Goal: Obtain resource: Download file/media

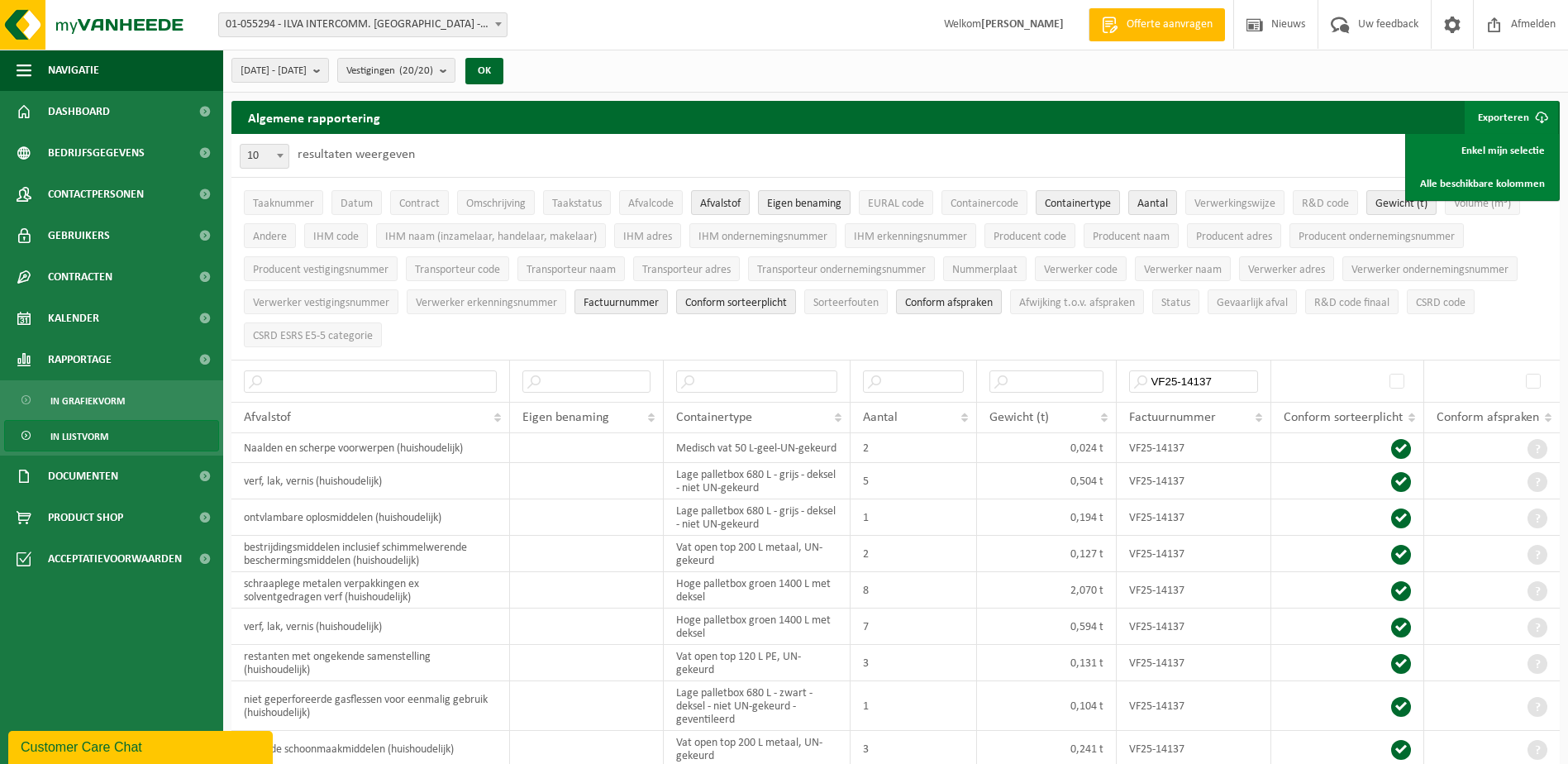
click at [858, 49] on div "Vestiging: 01-055294 - ILVA INTERCOMM. [GEOGRAPHIC_DATA] - [GEOGRAPHIC_DATA] 10…" at bounding box center [784, 25] width 1568 height 50
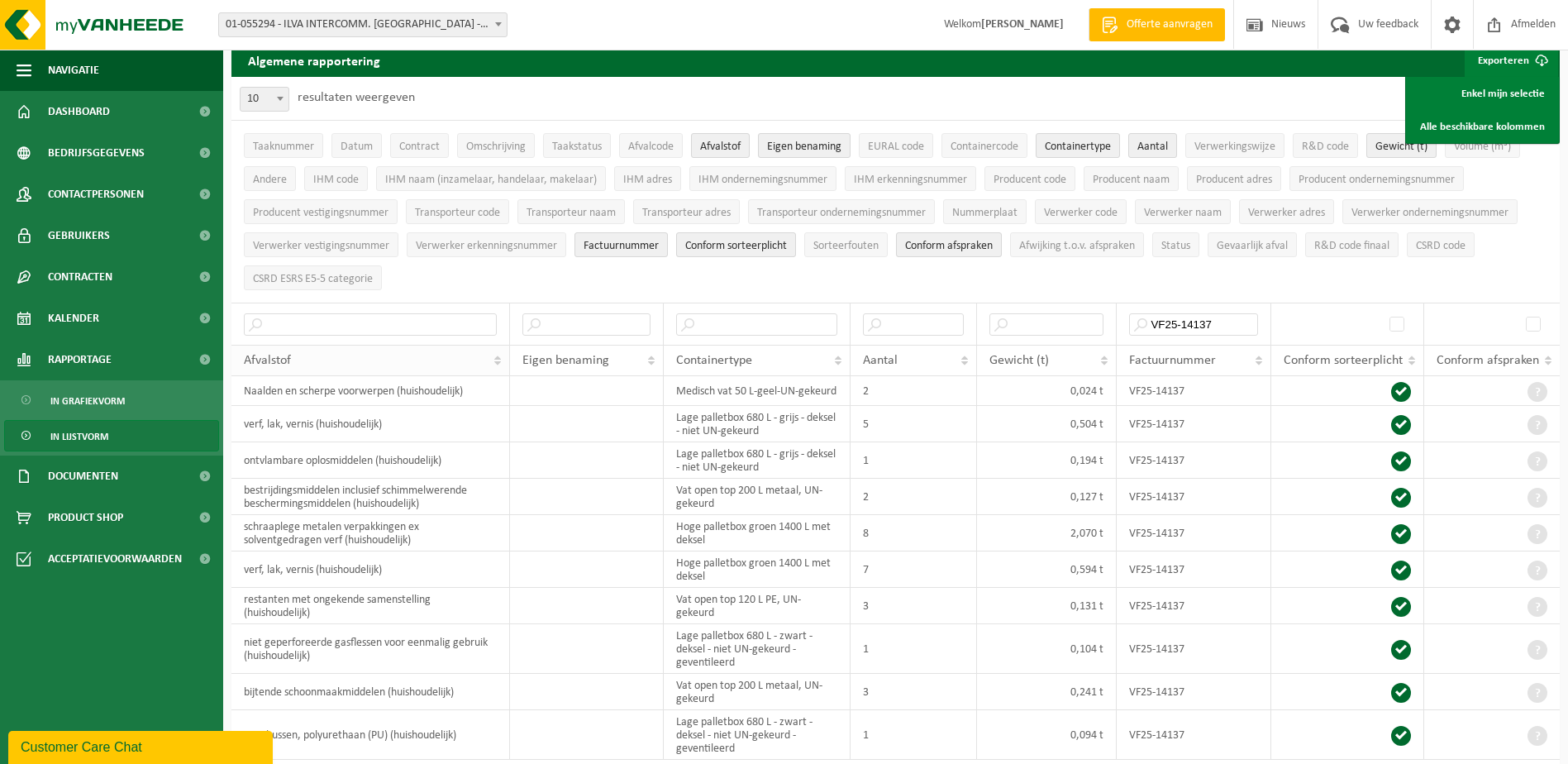
scroll to position [83, 0]
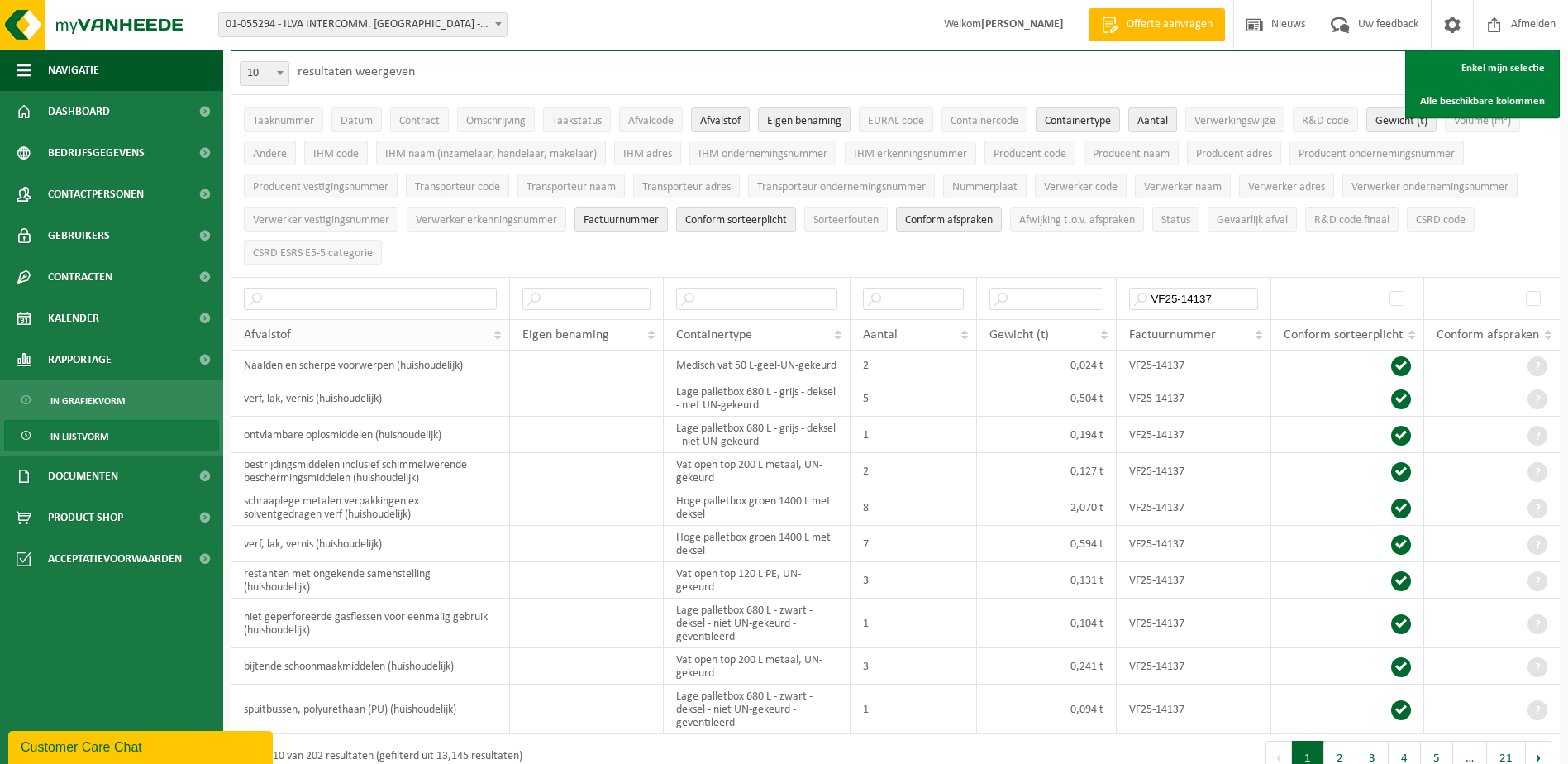
click at [497, 334] on th "Afvalstof" at bounding box center [370, 335] width 279 height 31
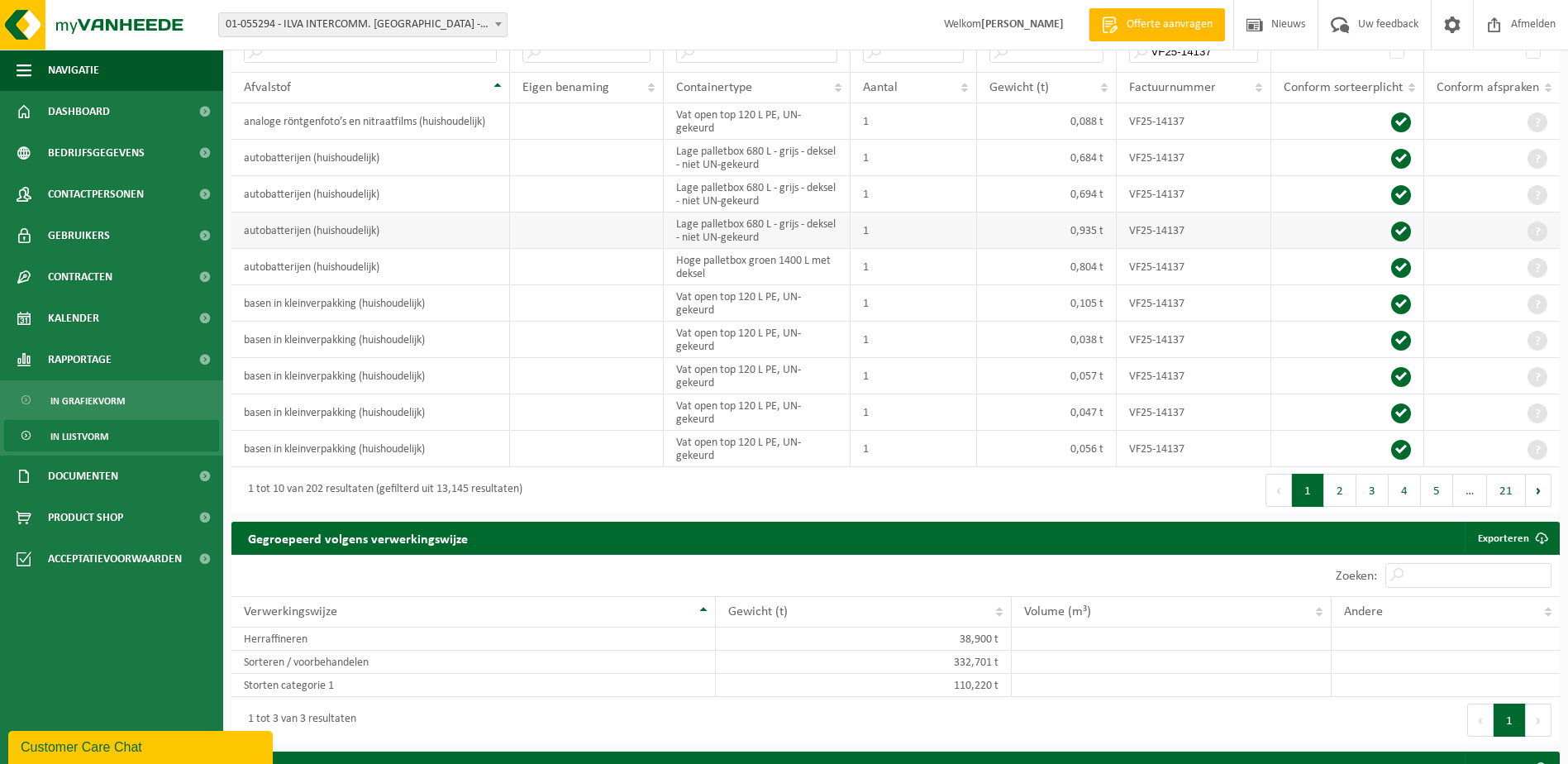
scroll to position [331, 0]
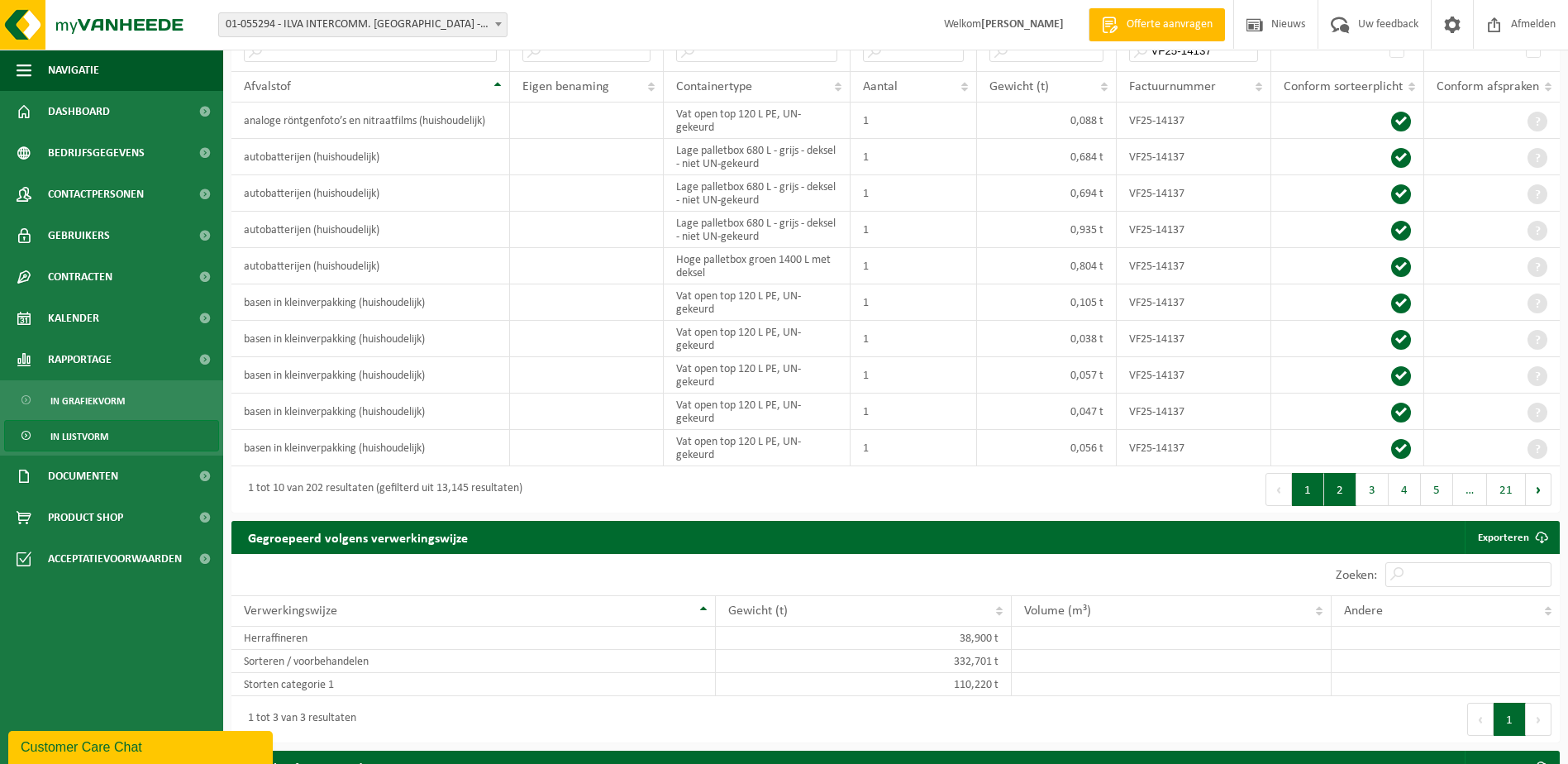
click at [1344, 483] on button "2" at bounding box center [1340, 489] width 32 height 33
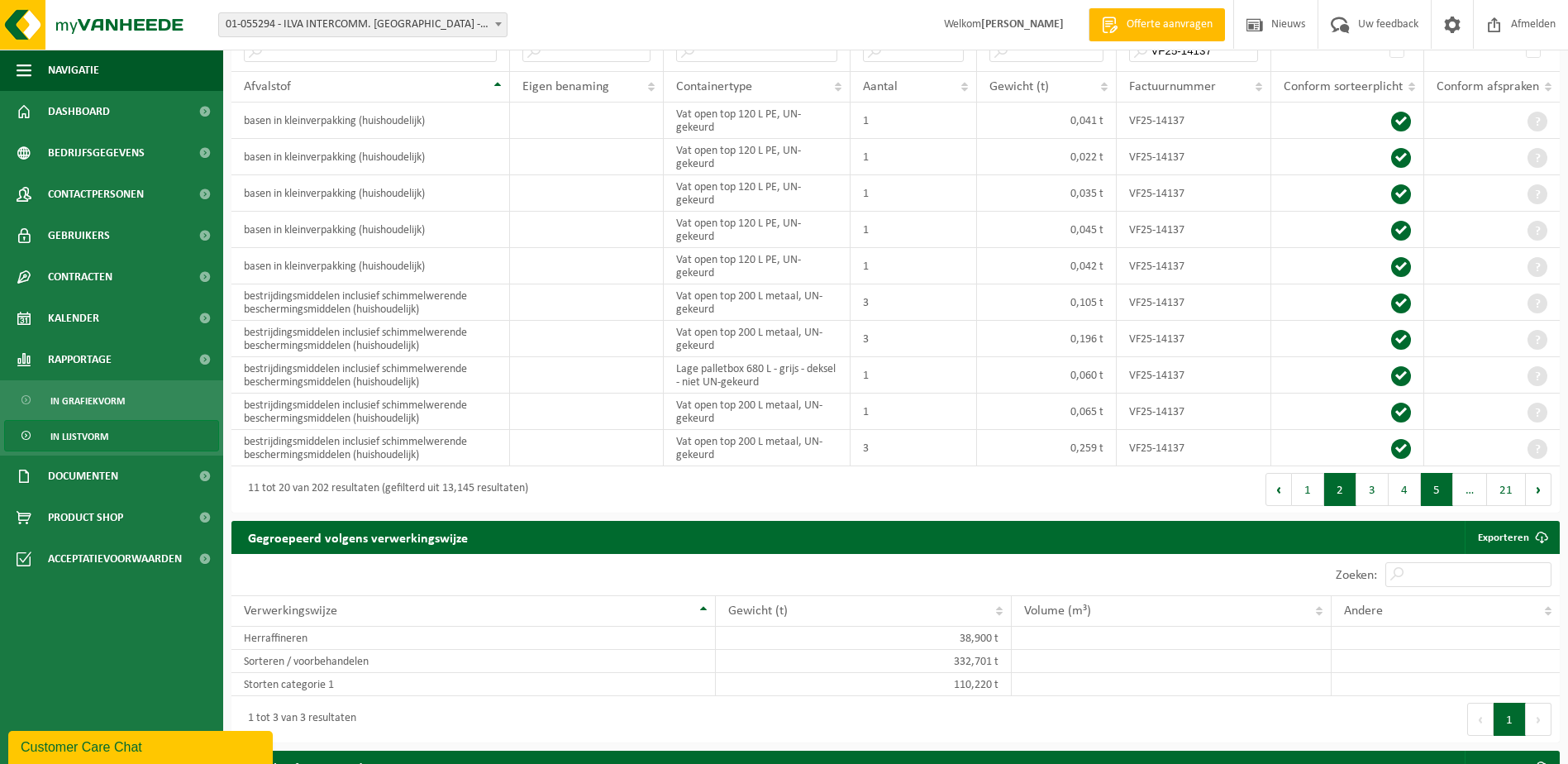
click at [1427, 480] on button "5" at bounding box center [1437, 489] width 32 height 33
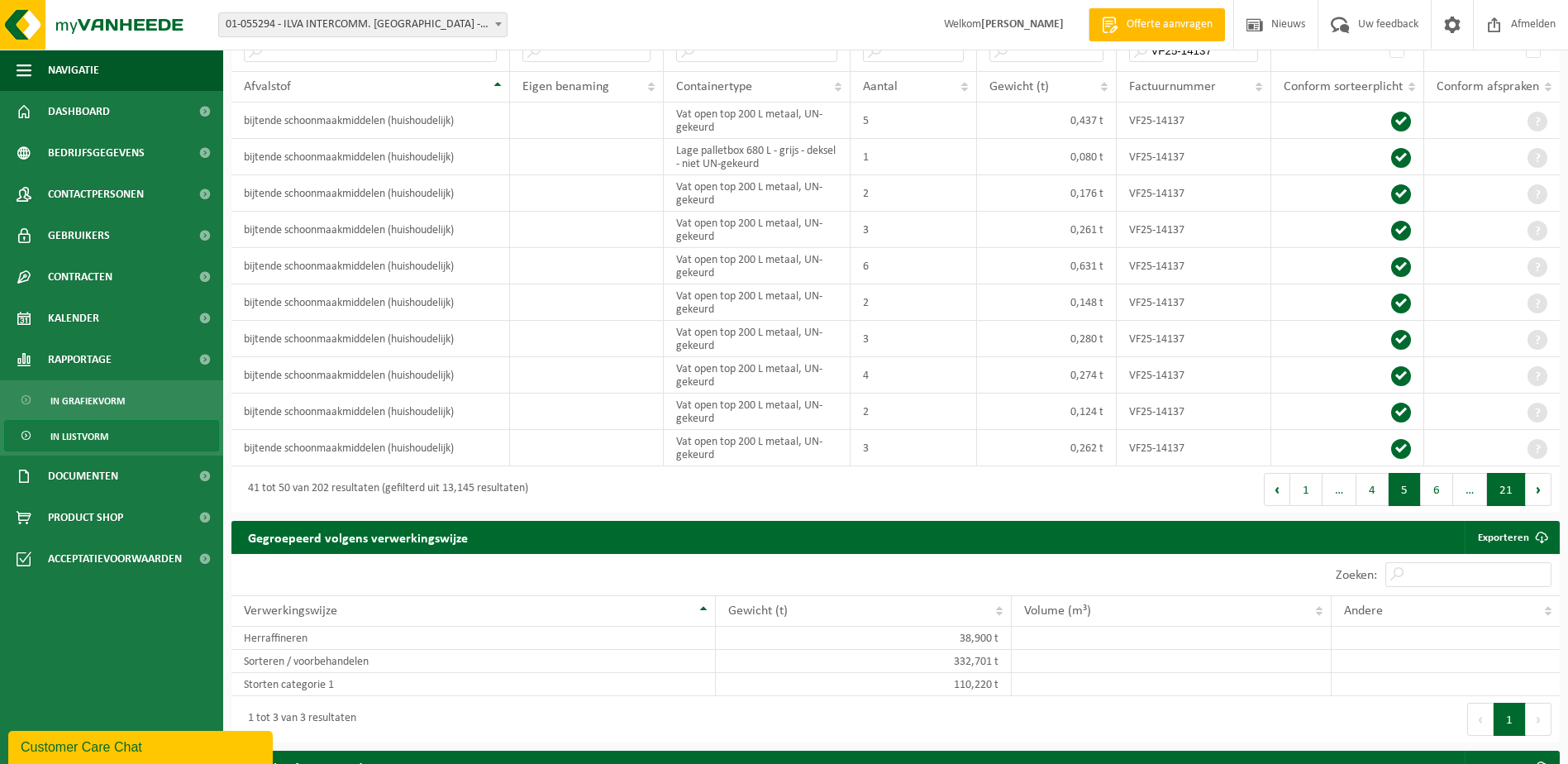
click at [1510, 490] on button "21" at bounding box center [1507, 489] width 39 height 33
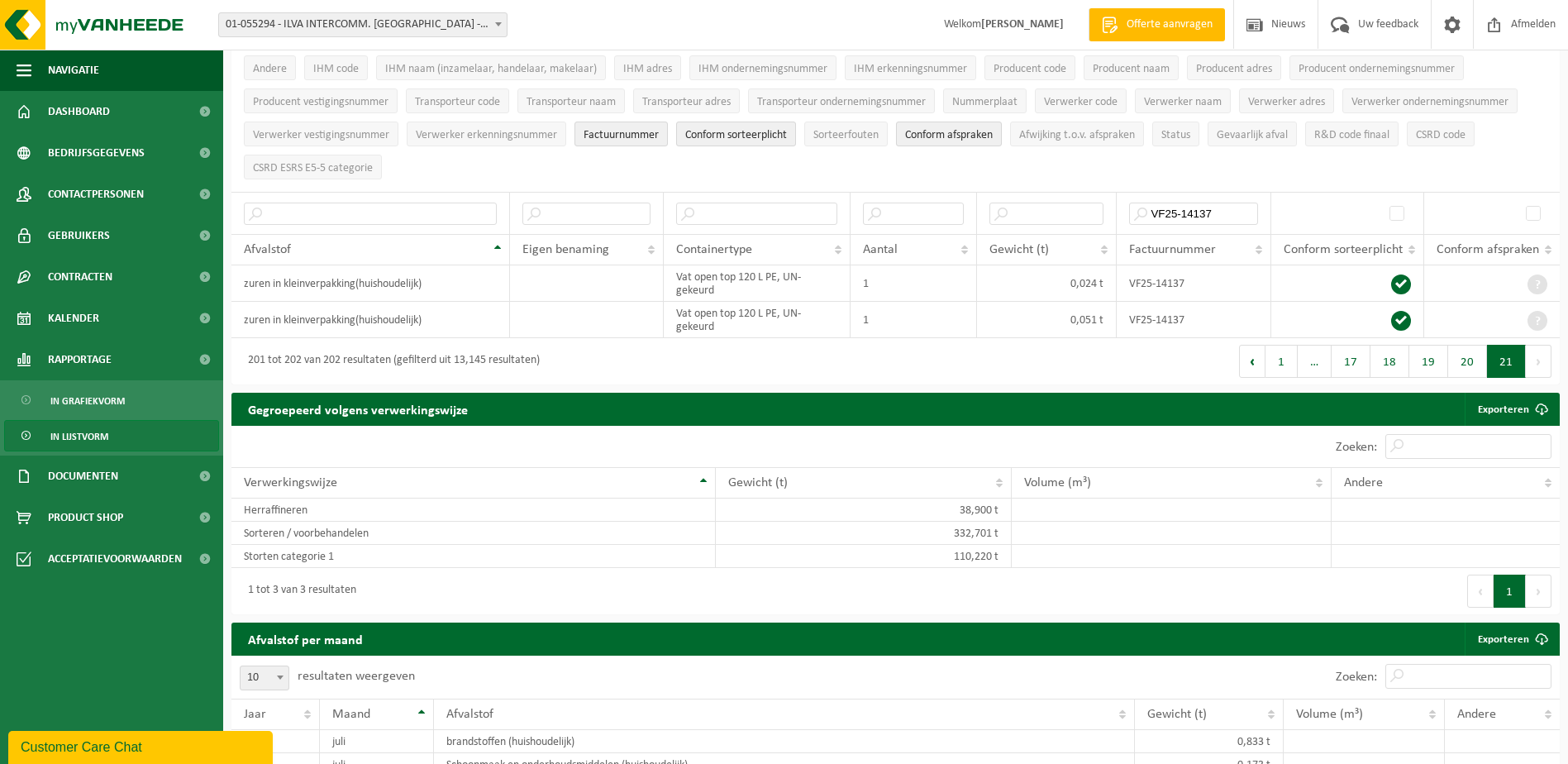
scroll to position [0, 0]
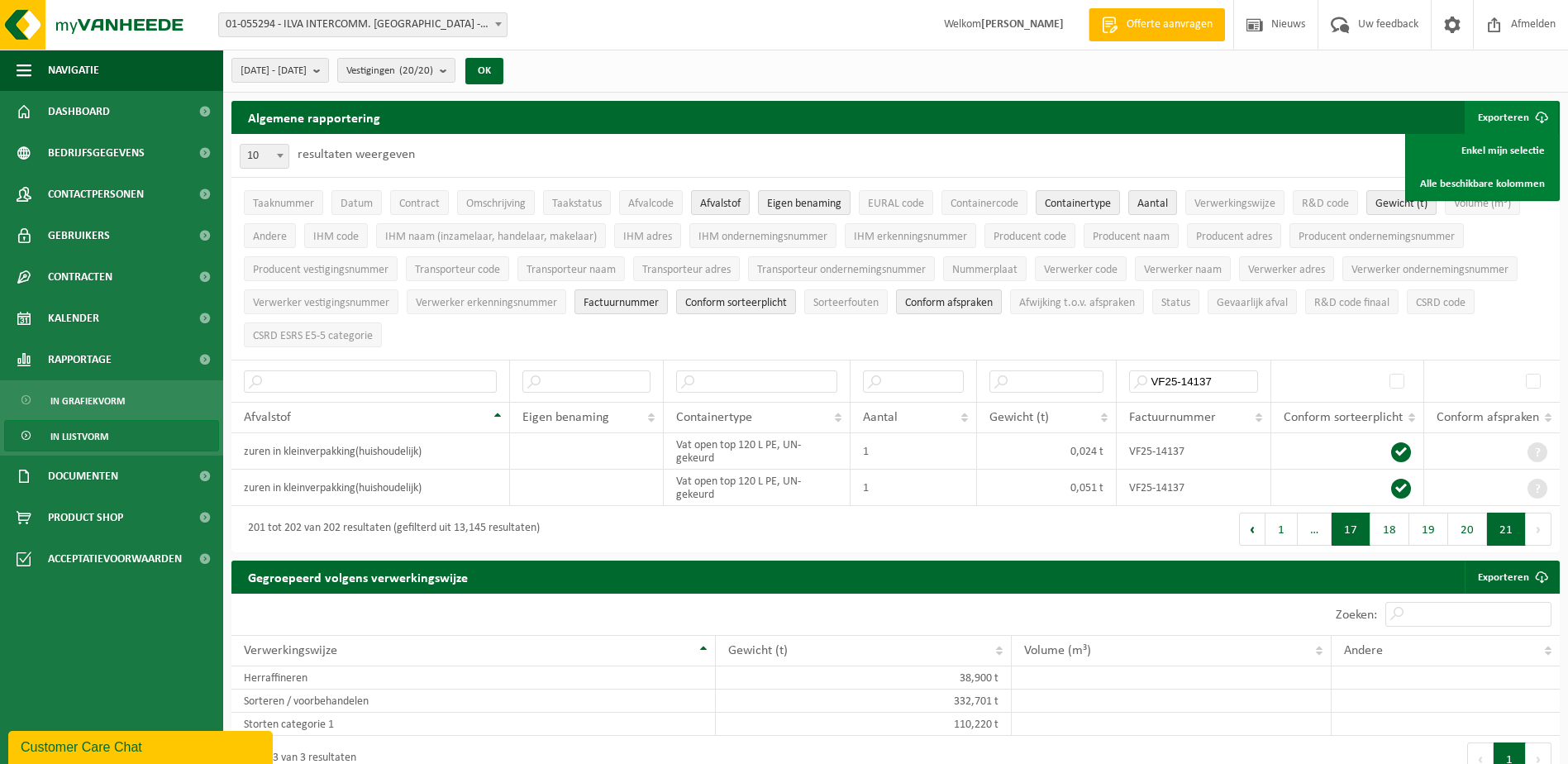
click at [1358, 527] on button "17" at bounding box center [1351, 529] width 39 height 33
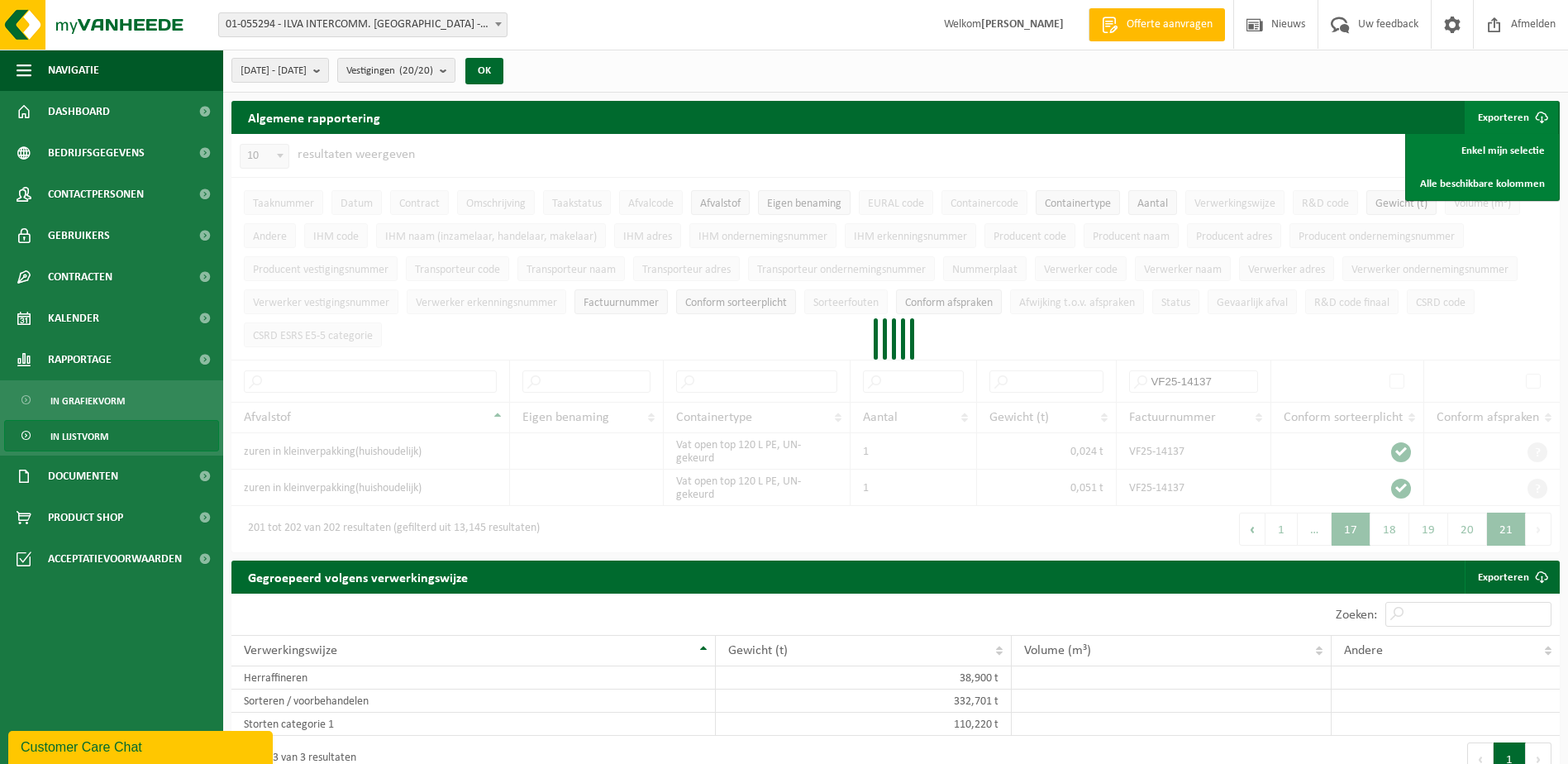
scroll to position [553, 0]
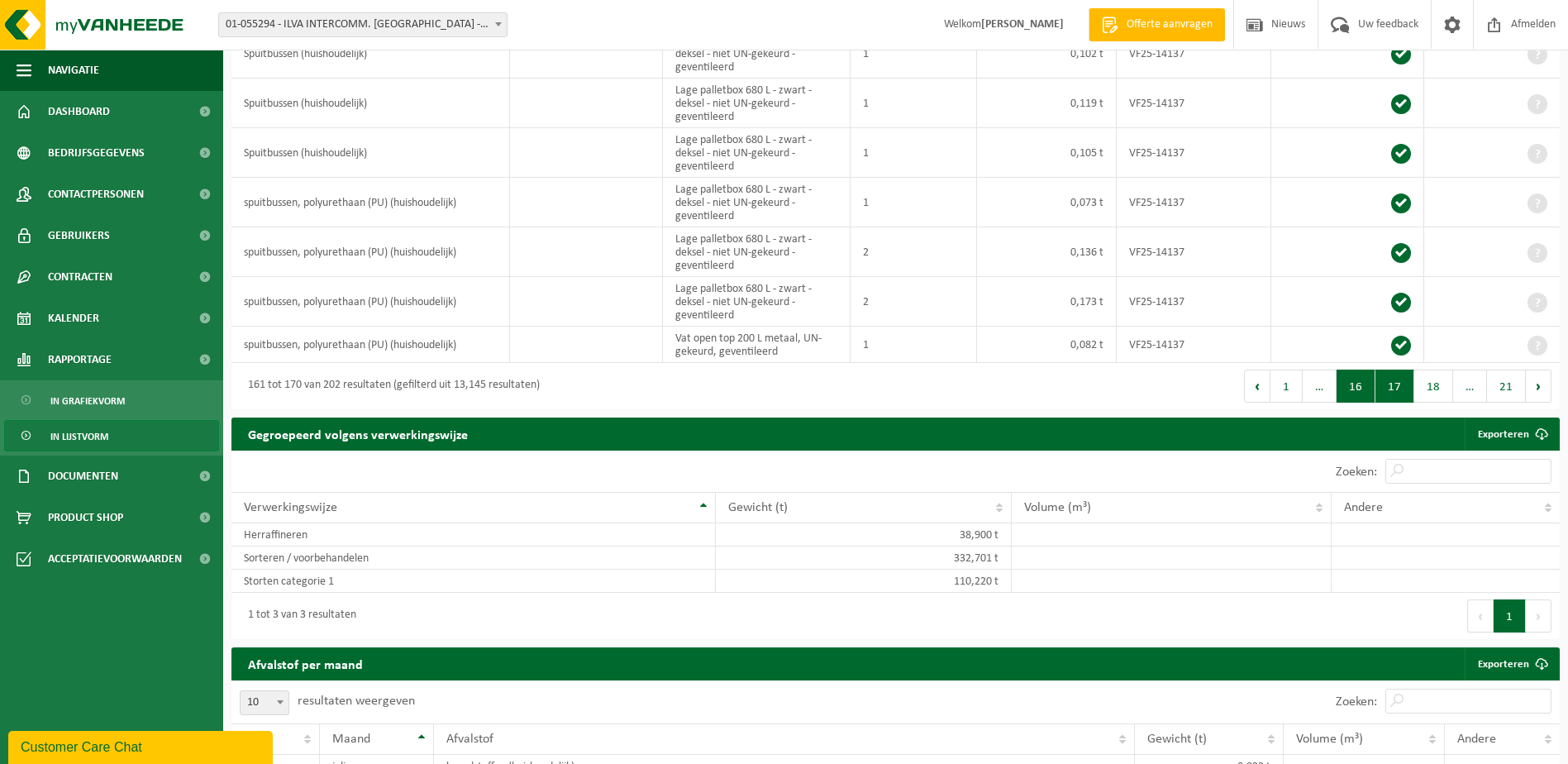
click at [1350, 390] on button "16" at bounding box center [1356, 386] width 39 height 33
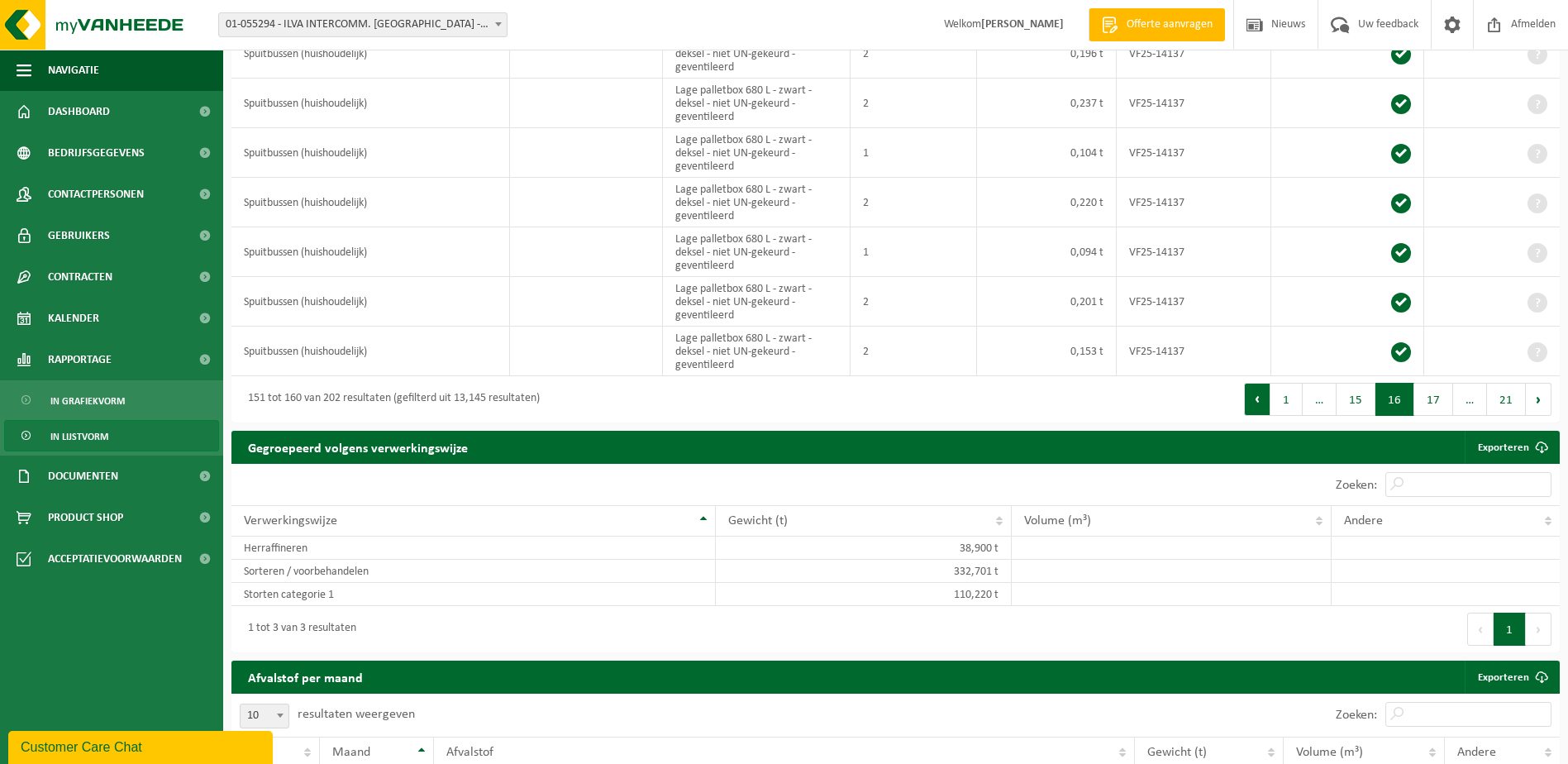
click at [1260, 395] on button "Vorige" at bounding box center [1257, 400] width 27 height 33
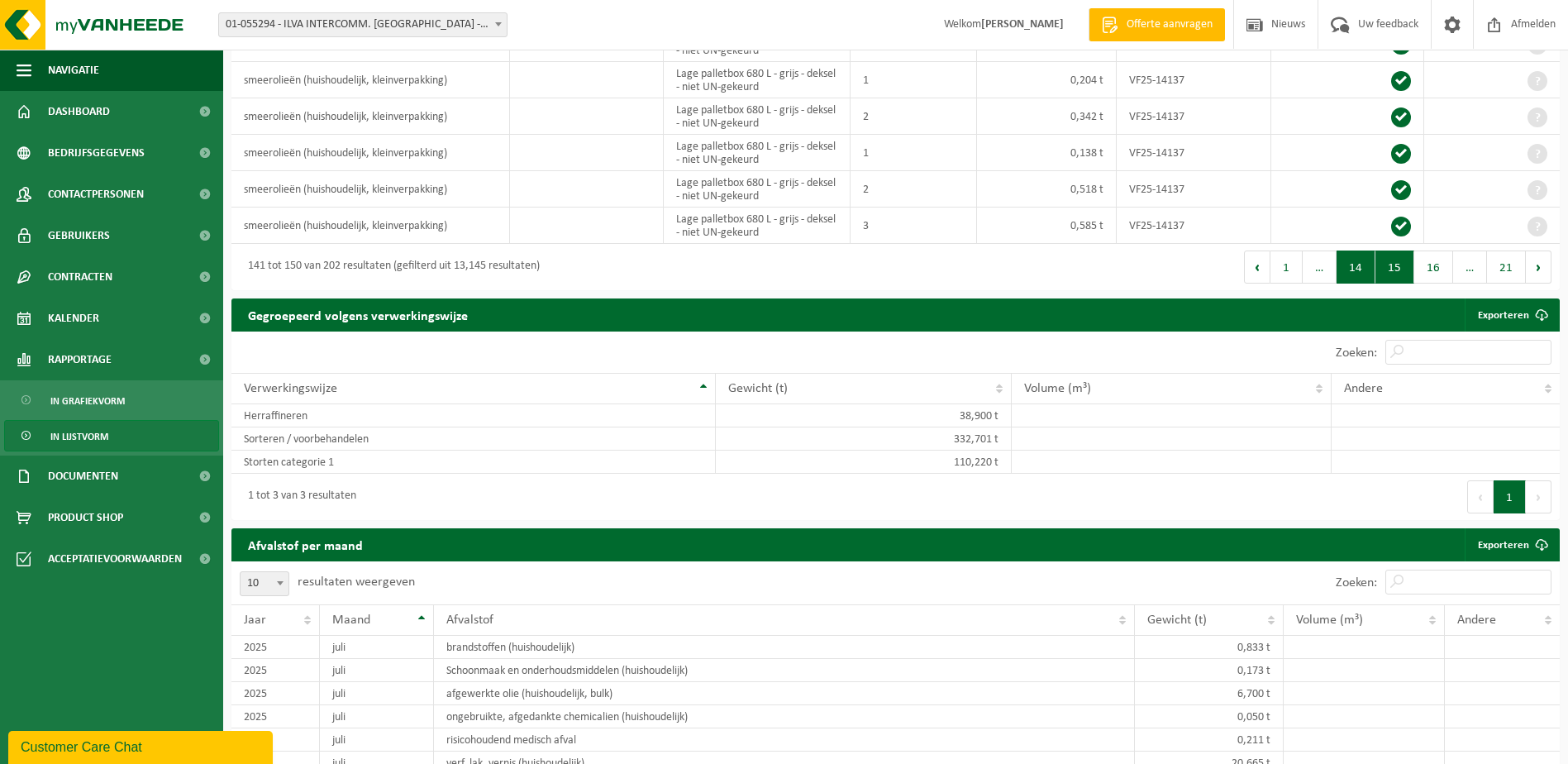
click at [1347, 262] on button "14" at bounding box center [1356, 267] width 39 height 33
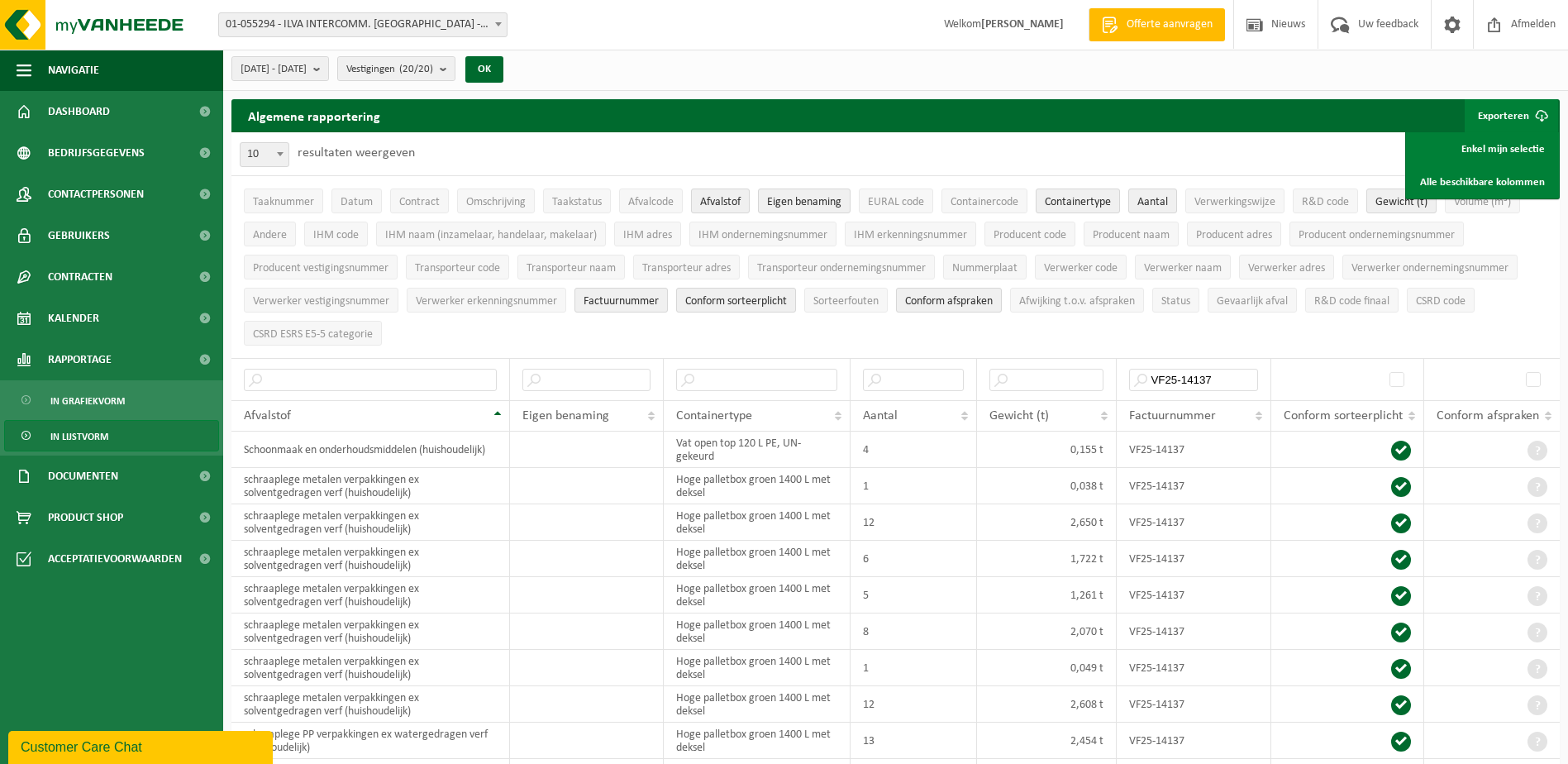
scroll to position [0, 0]
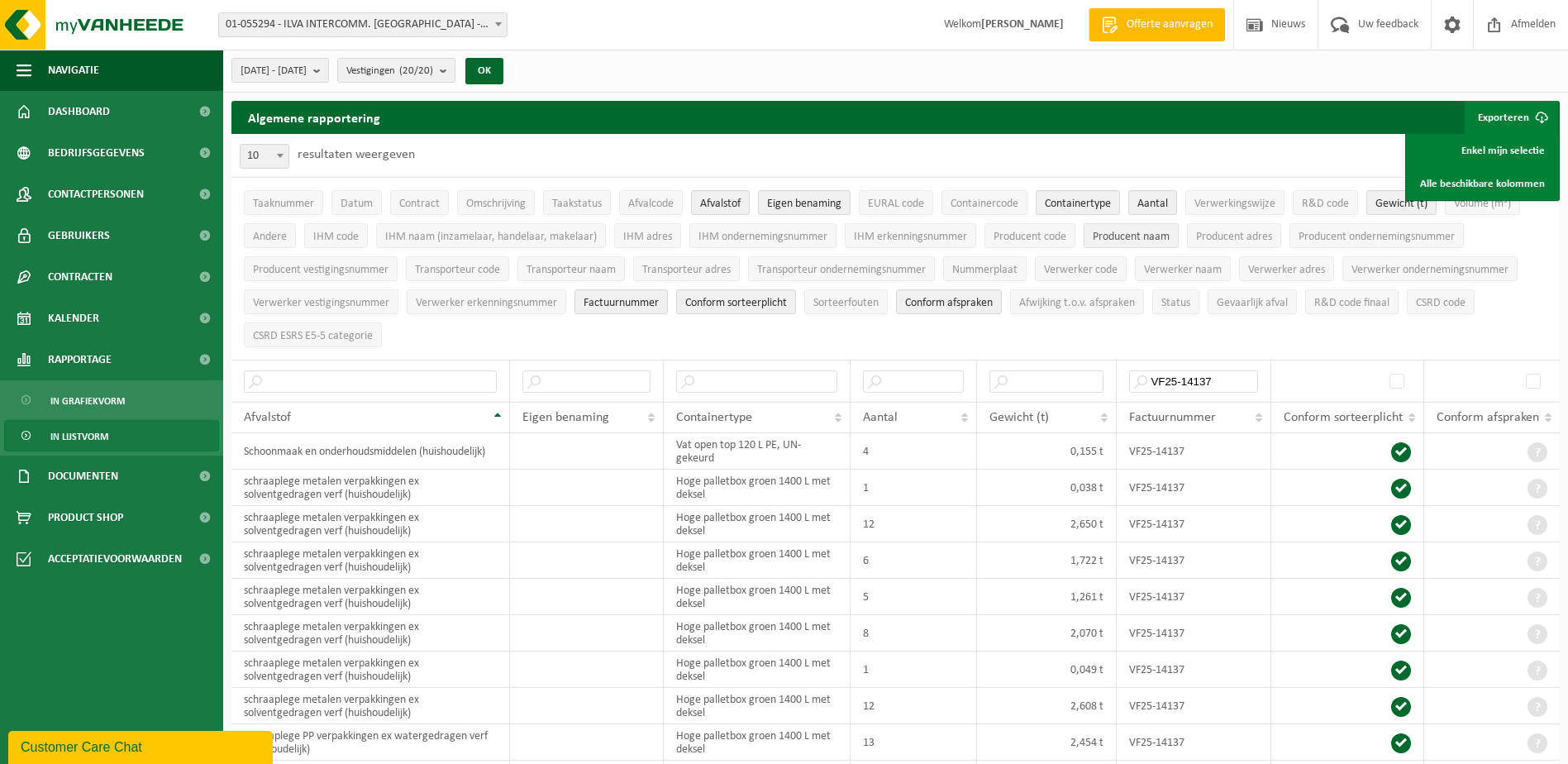
click at [1129, 235] on span "Producent naam" at bounding box center [1131, 237] width 77 height 12
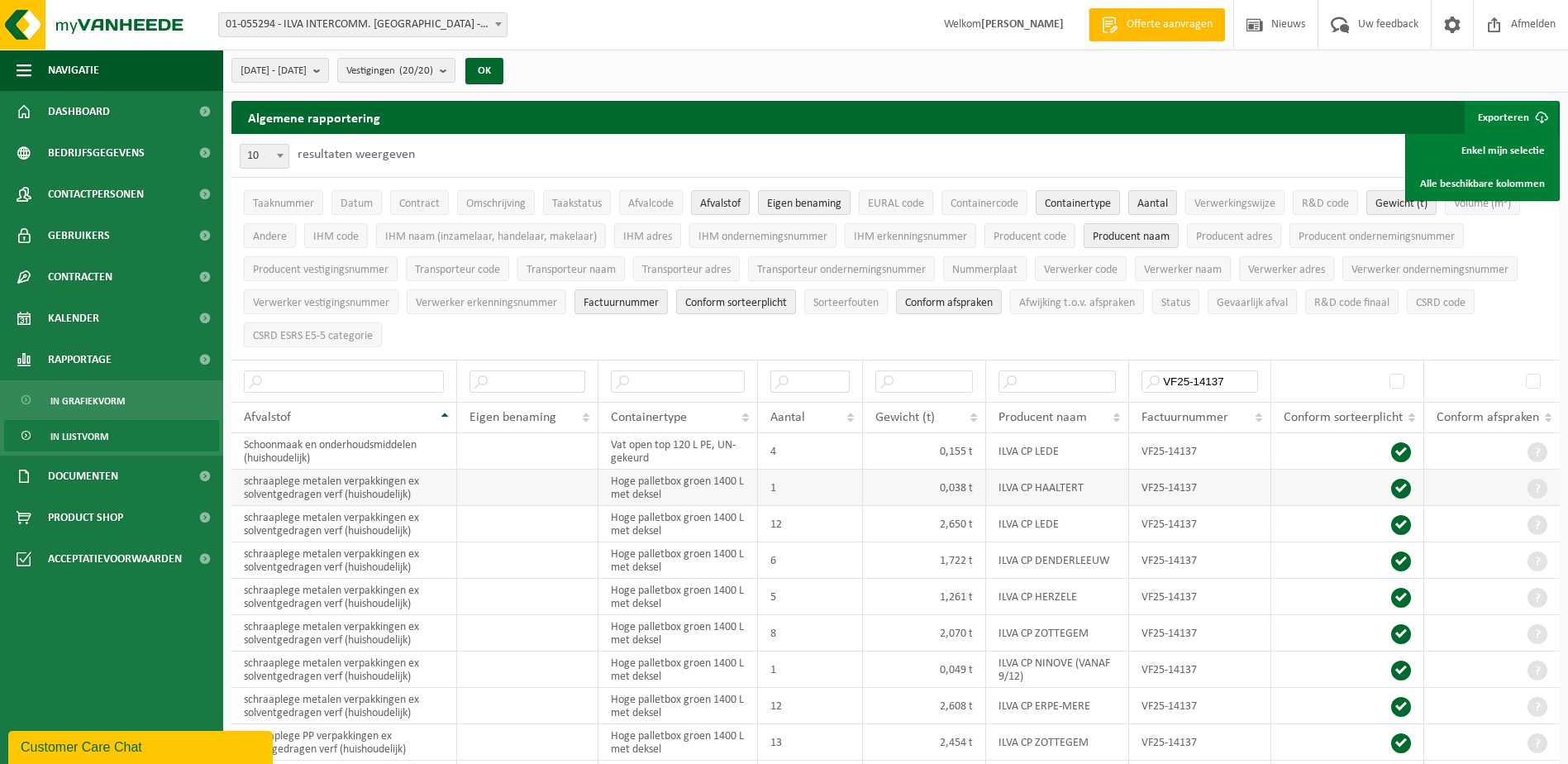
click at [419, 489] on td "schraaplege metalen verpakkingen ex solventgedragen verf (huishoudelijk)" at bounding box center [344, 488] width 226 height 36
click at [324, 383] on input "text" at bounding box center [344, 382] width 200 height 22
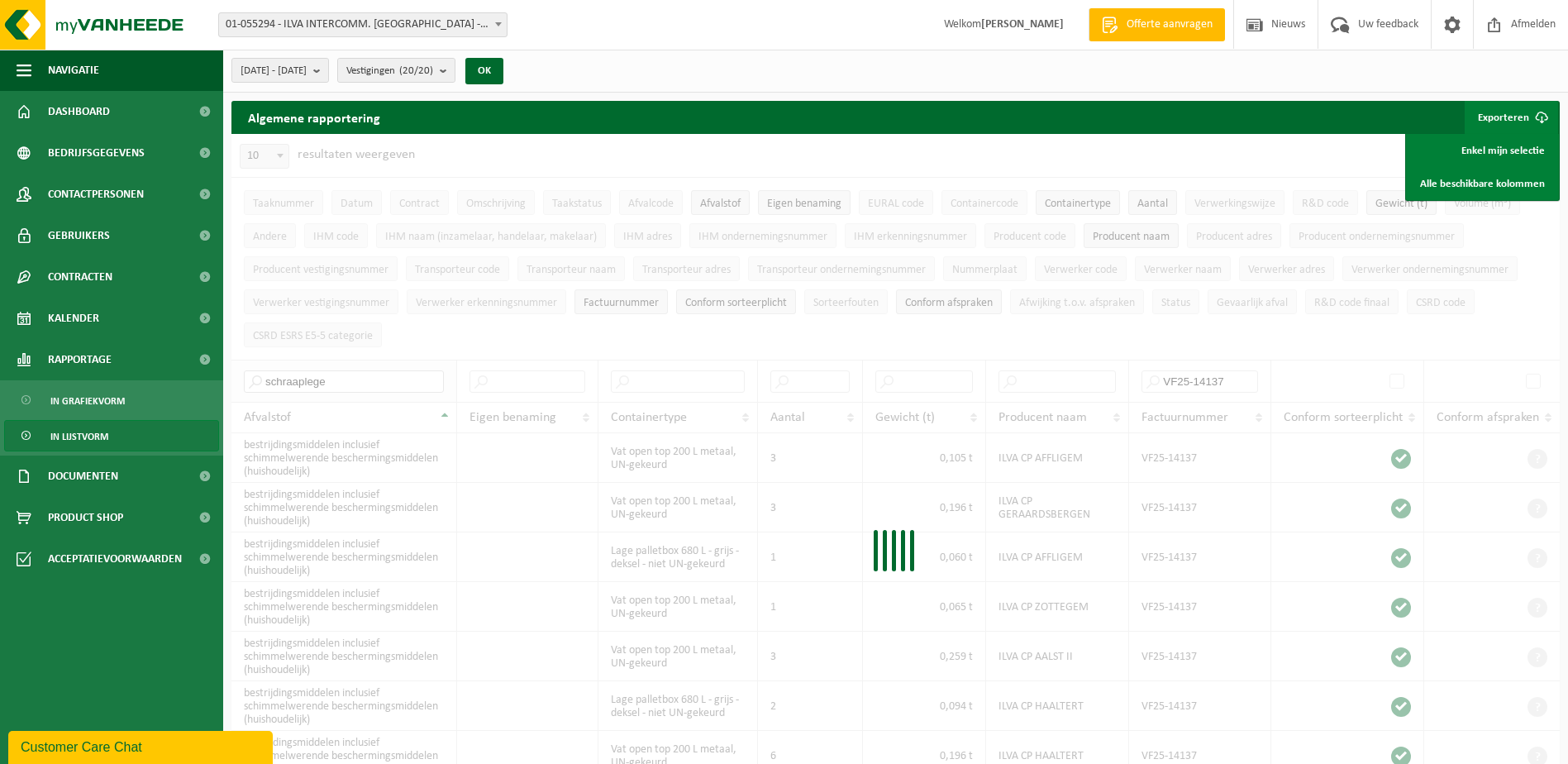
type input "schraaplege"
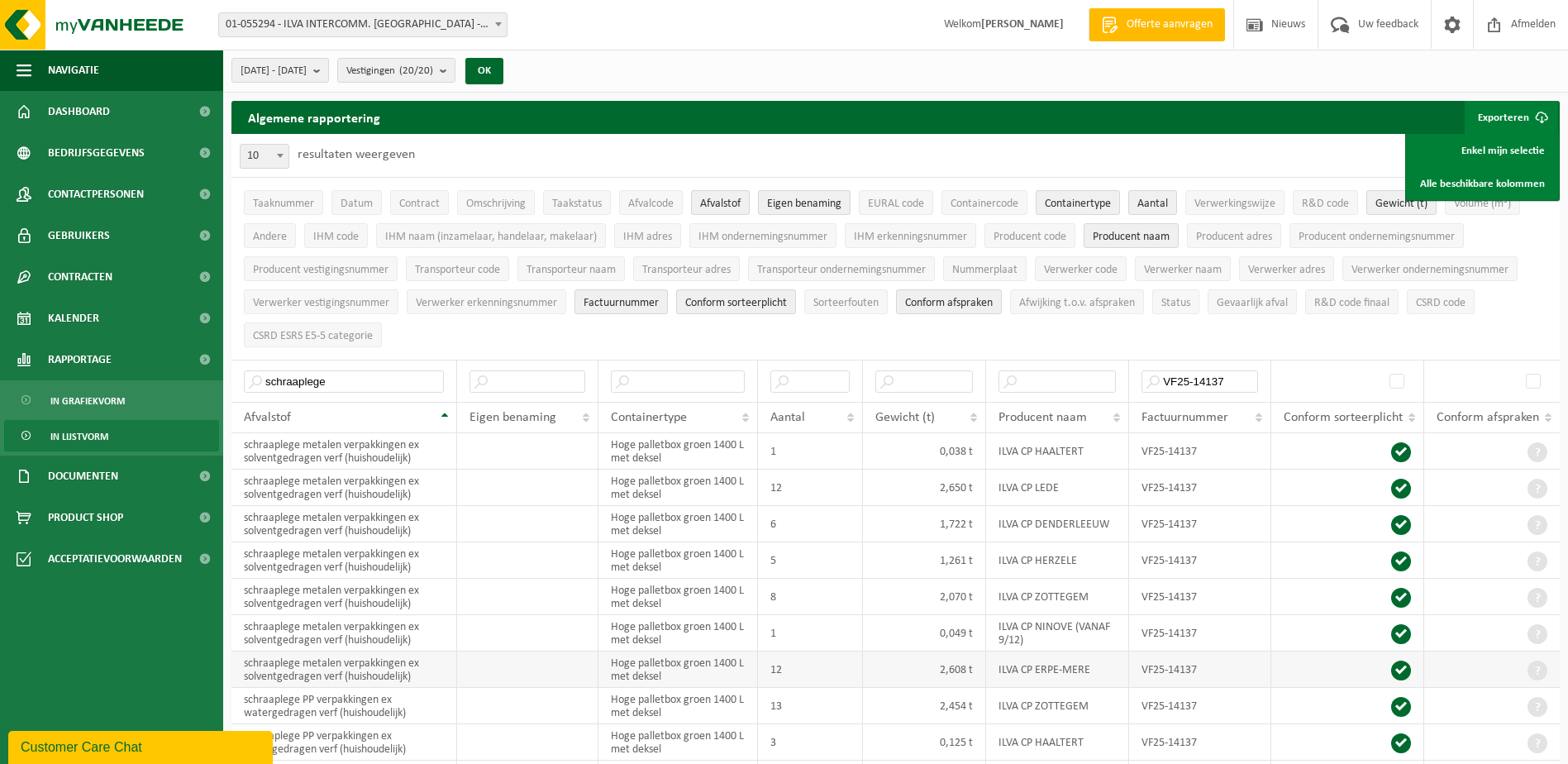
scroll to position [83, 0]
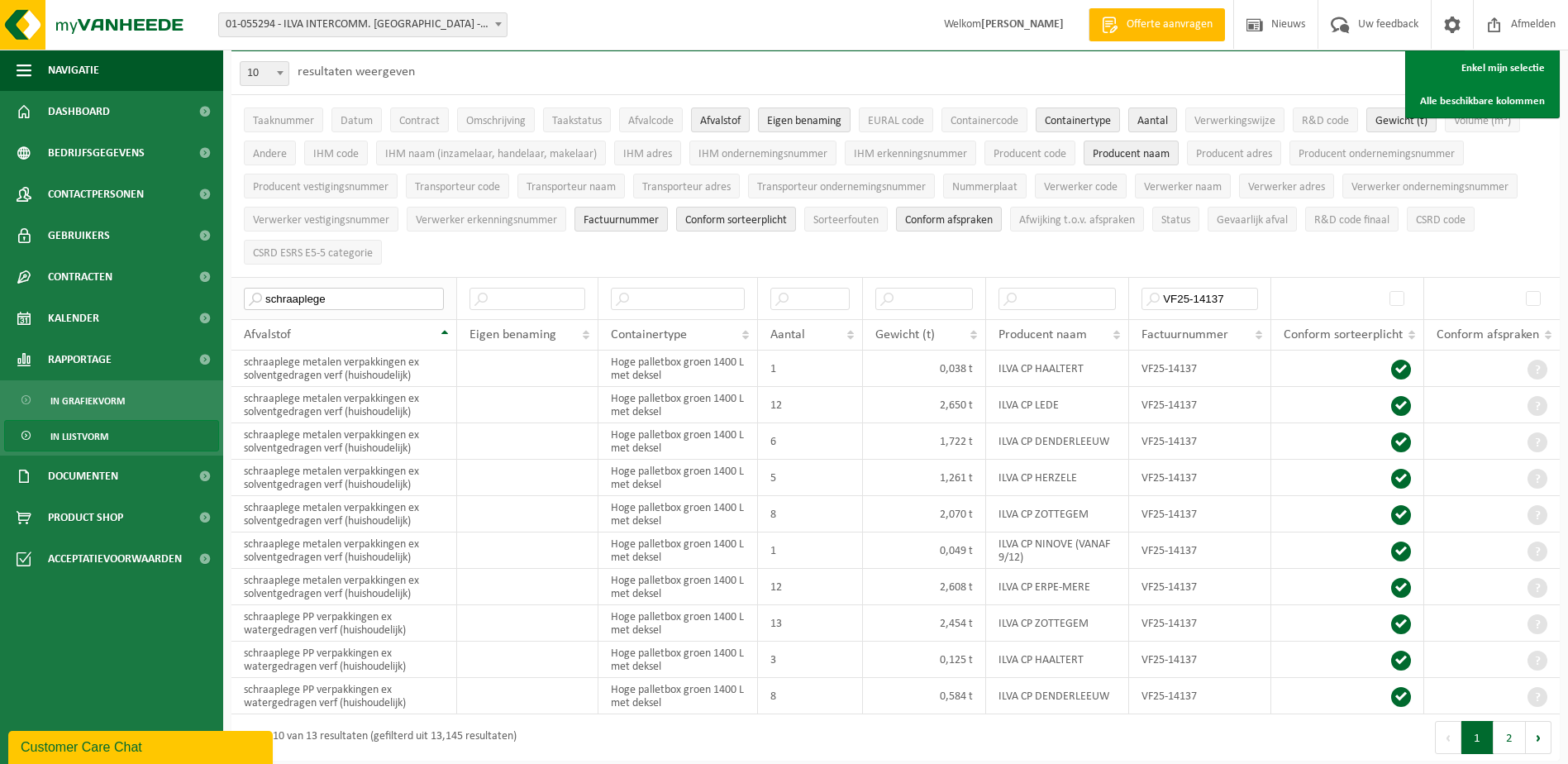
click at [345, 294] on input "schraaplege" at bounding box center [344, 299] width 200 height 22
drag, startPoint x: 345, startPoint y: 294, endPoint x: 184, endPoint y: 294, distance: 161.0
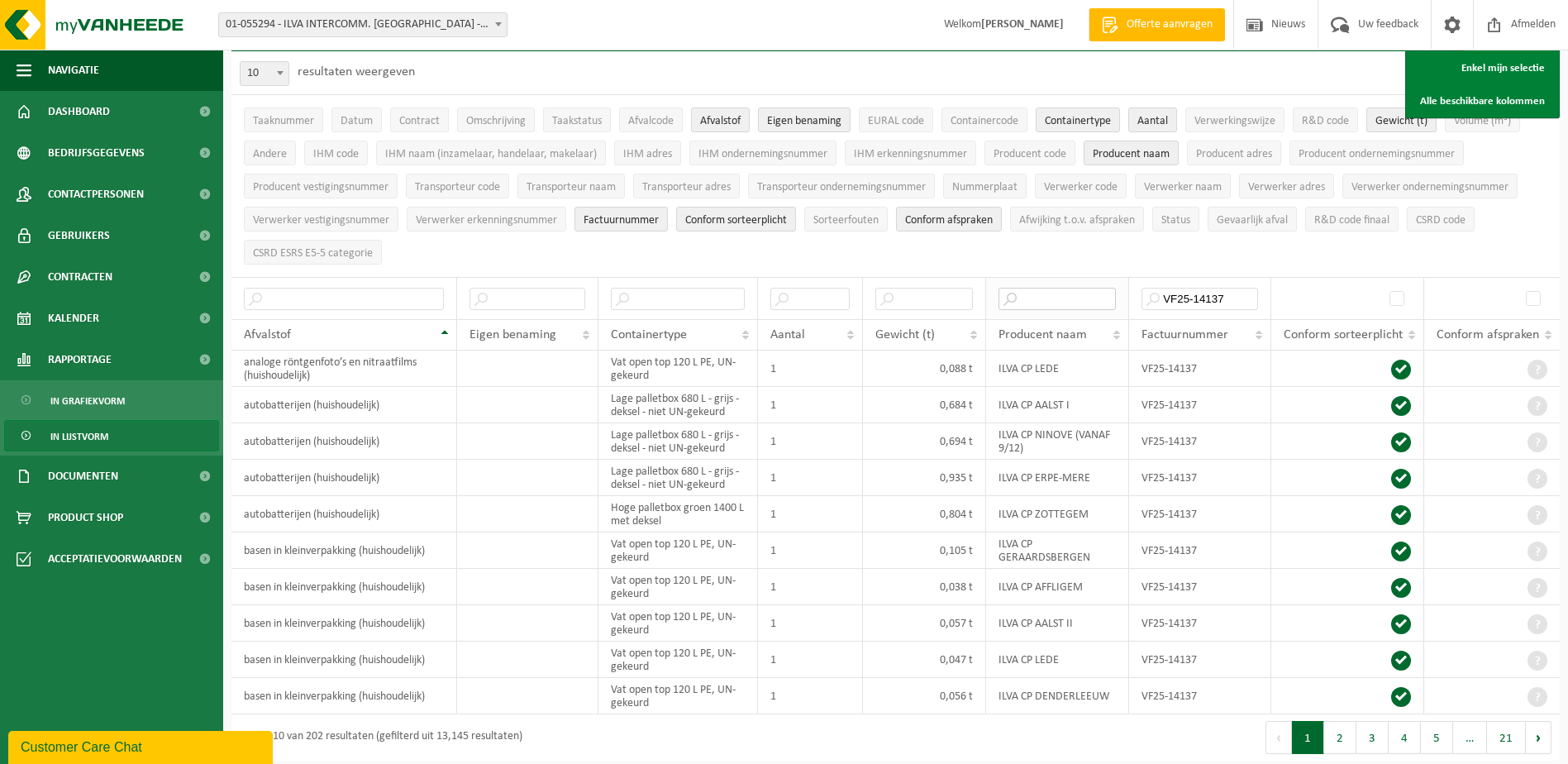
click at [1016, 287] on input "text" at bounding box center [1057, 299] width 117 height 22
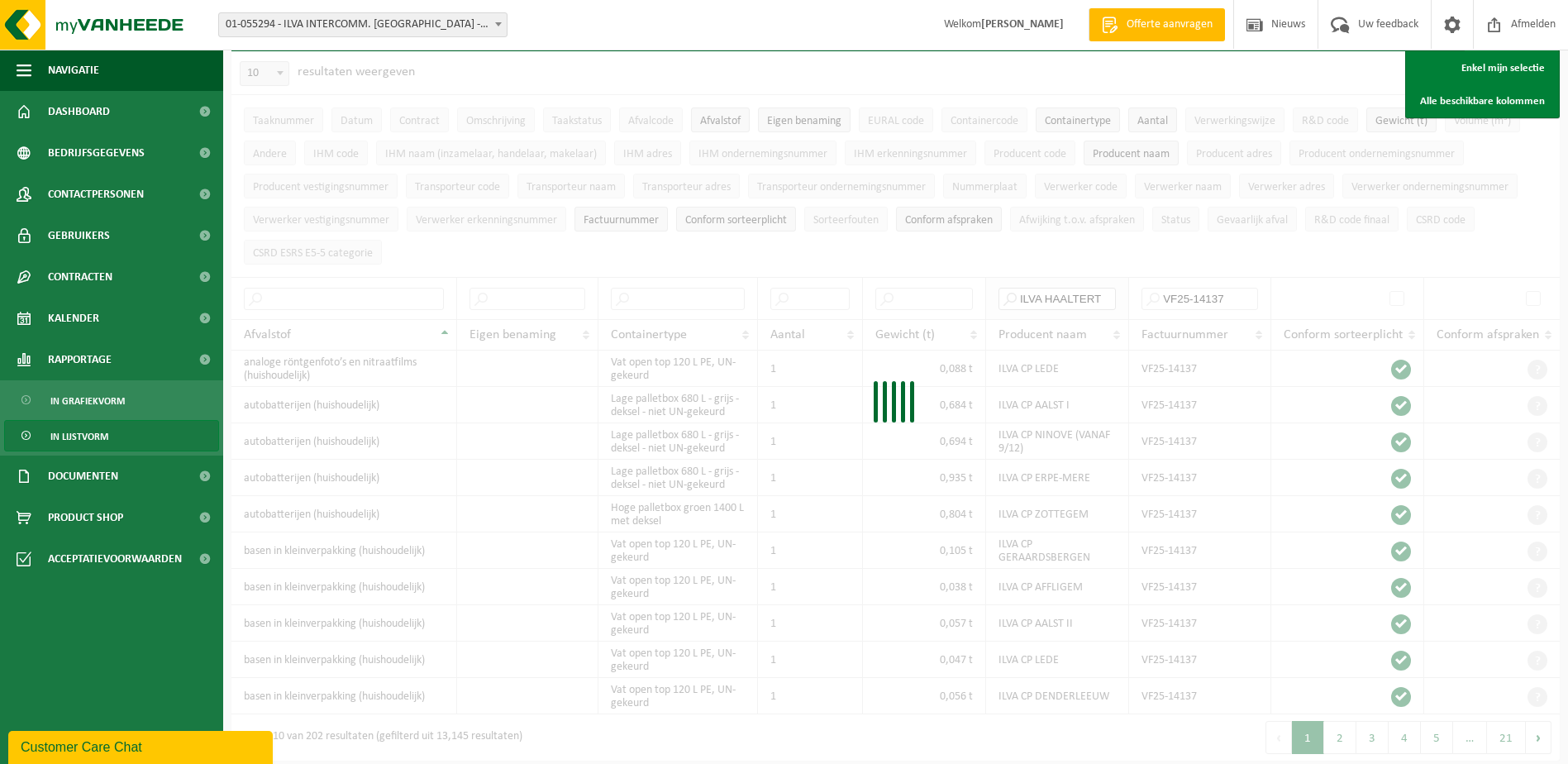
type input "ILVA HAALTERT"
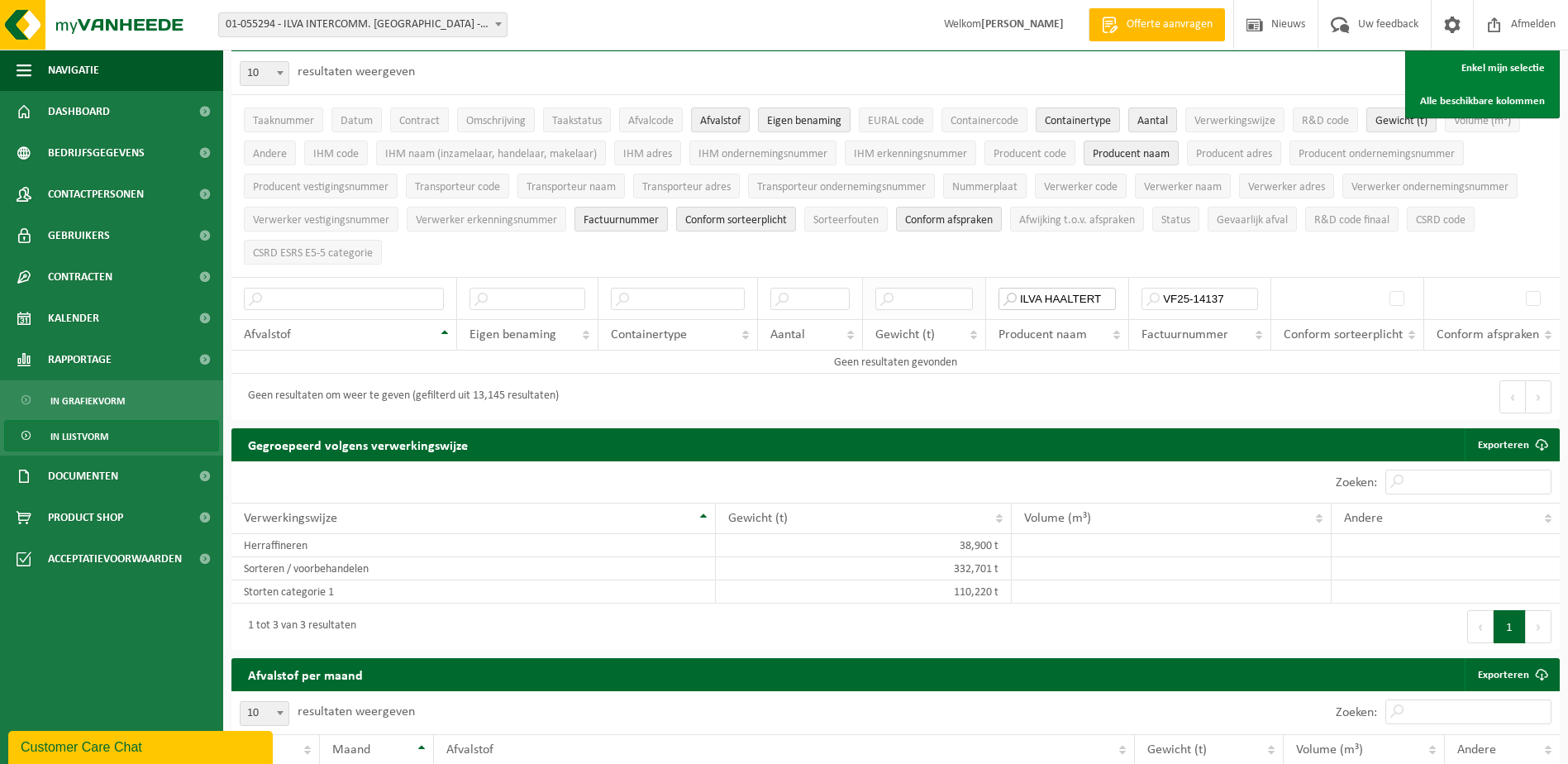
drag, startPoint x: 1113, startPoint y: 288, endPoint x: 887, endPoint y: 293, distance: 226.1
click at [919, 288] on tr "[PERSON_NAME] VF25-14137" at bounding box center [896, 298] width 1329 height 42
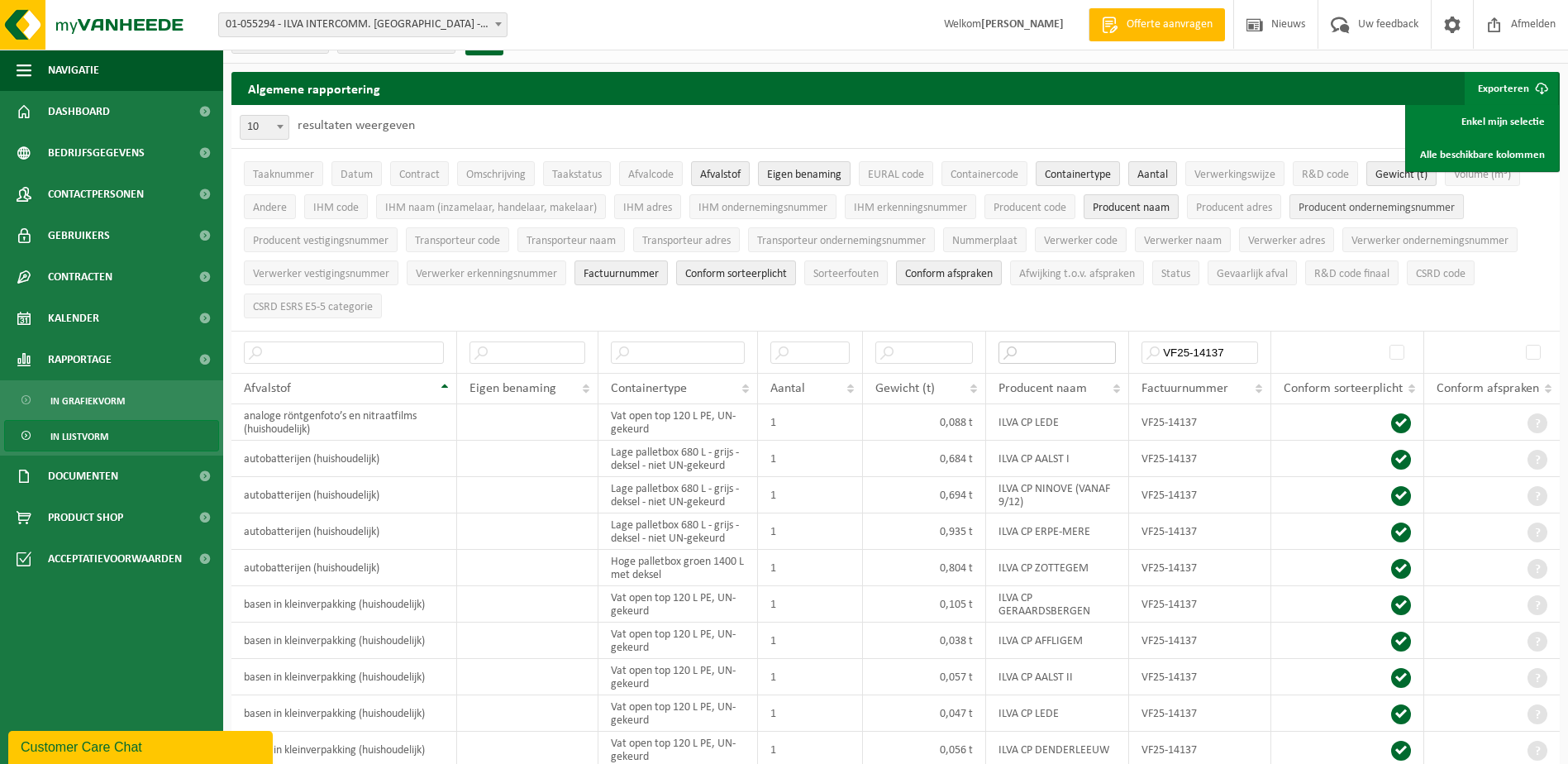
scroll to position [0, 0]
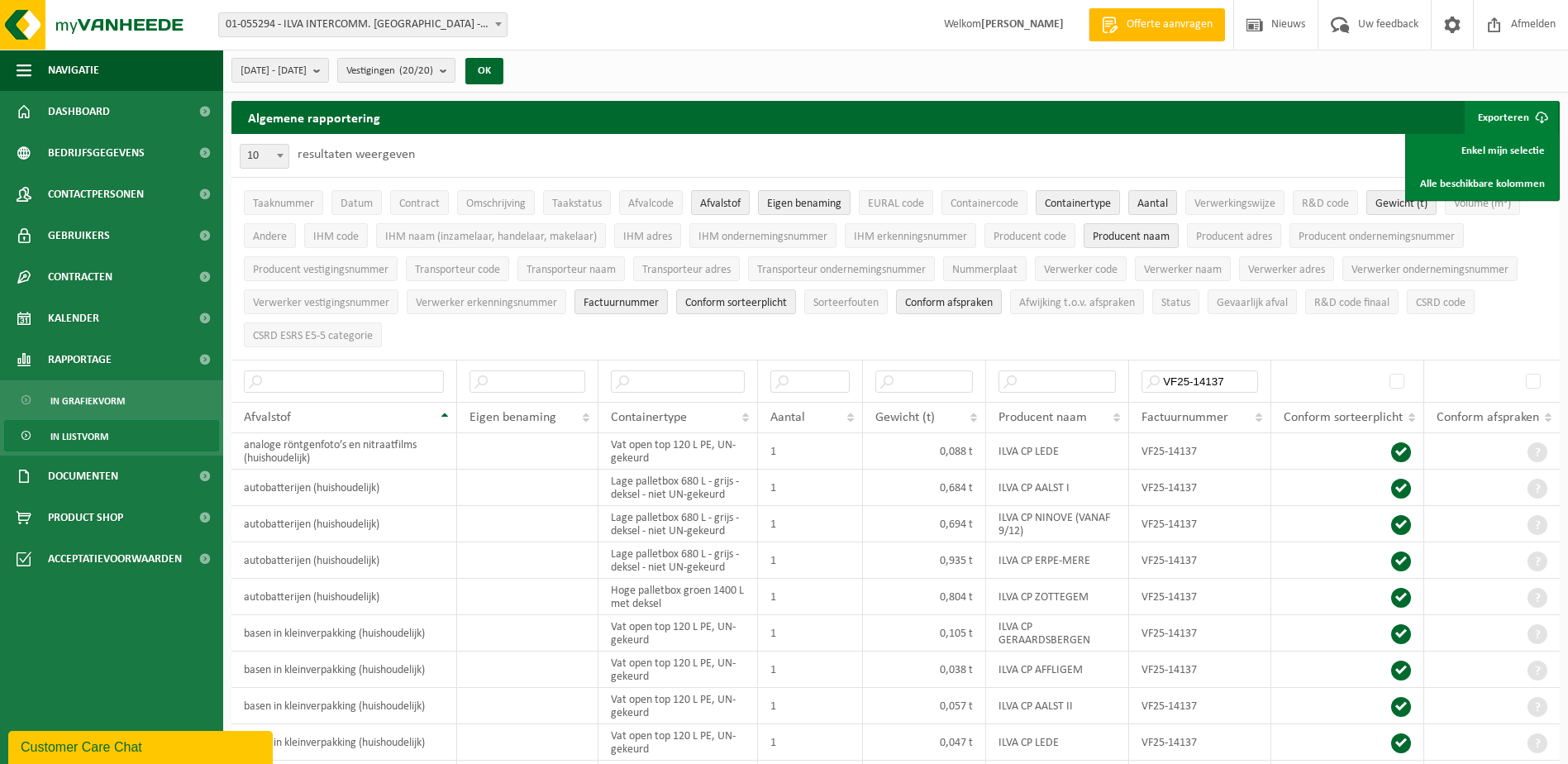
click at [1504, 113] on button "Exporteren" at bounding box center [1512, 117] width 93 height 33
click at [1502, 119] on button "Exporteren" at bounding box center [1512, 117] width 93 height 33
click at [1504, 150] on link "Enkel mijn selectie" at bounding box center [1483, 150] width 149 height 33
click at [785, 71] on div "[DATE] - [DATE] Huidige maand Vorige maand Laatste 6 maanden Huidig jaar Vorig …" at bounding box center [896, 71] width 1345 height 43
click at [1174, 350] on ul "Taaknummer Datum Contract Omschrijving Taakstatus Afvalcode Afvalstof Eigen ben…" at bounding box center [896, 268] width 1329 height 182
